Goal: Information Seeking & Learning: Learn about a topic

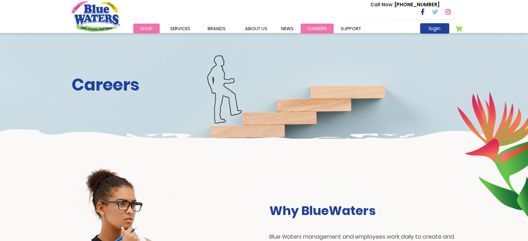
click at [310, 27] on link "careers" at bounding box center [317, 29] width 33 height 10
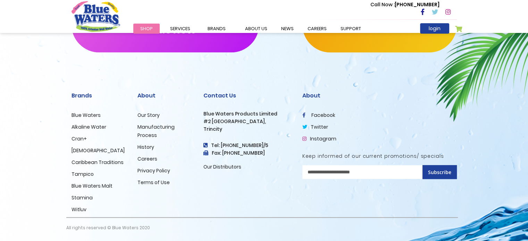
scroll to position [720, 0]
click at [144, 158] on link "Careers" at bounding box center [148, 158] width 20 height 7
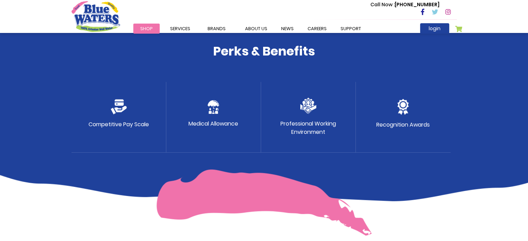
scroll to position [370, 0]
click at [114, 115] on div "Competitive Pay Scale" at bounding box center [119, 117] width 95 height 71
click at [220, 117] on div "Medical Allowance" at bounding box center [213, 117] width 95 height 71
click at [301, 119] on div "Professional Working Environment" at bounding box center [308, 117] width 95 height 71
click at [417, 117] on div "Recognition Awards" at bounding box center [403, 117] width 95 height 71
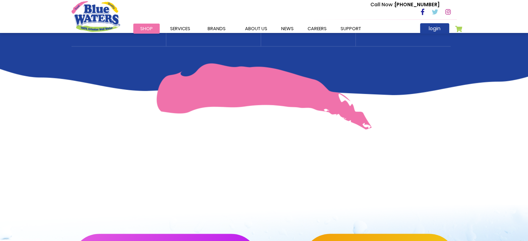
scroll to position [475, 0]
